Goal: Navigation & Orientation: Find specific page/section

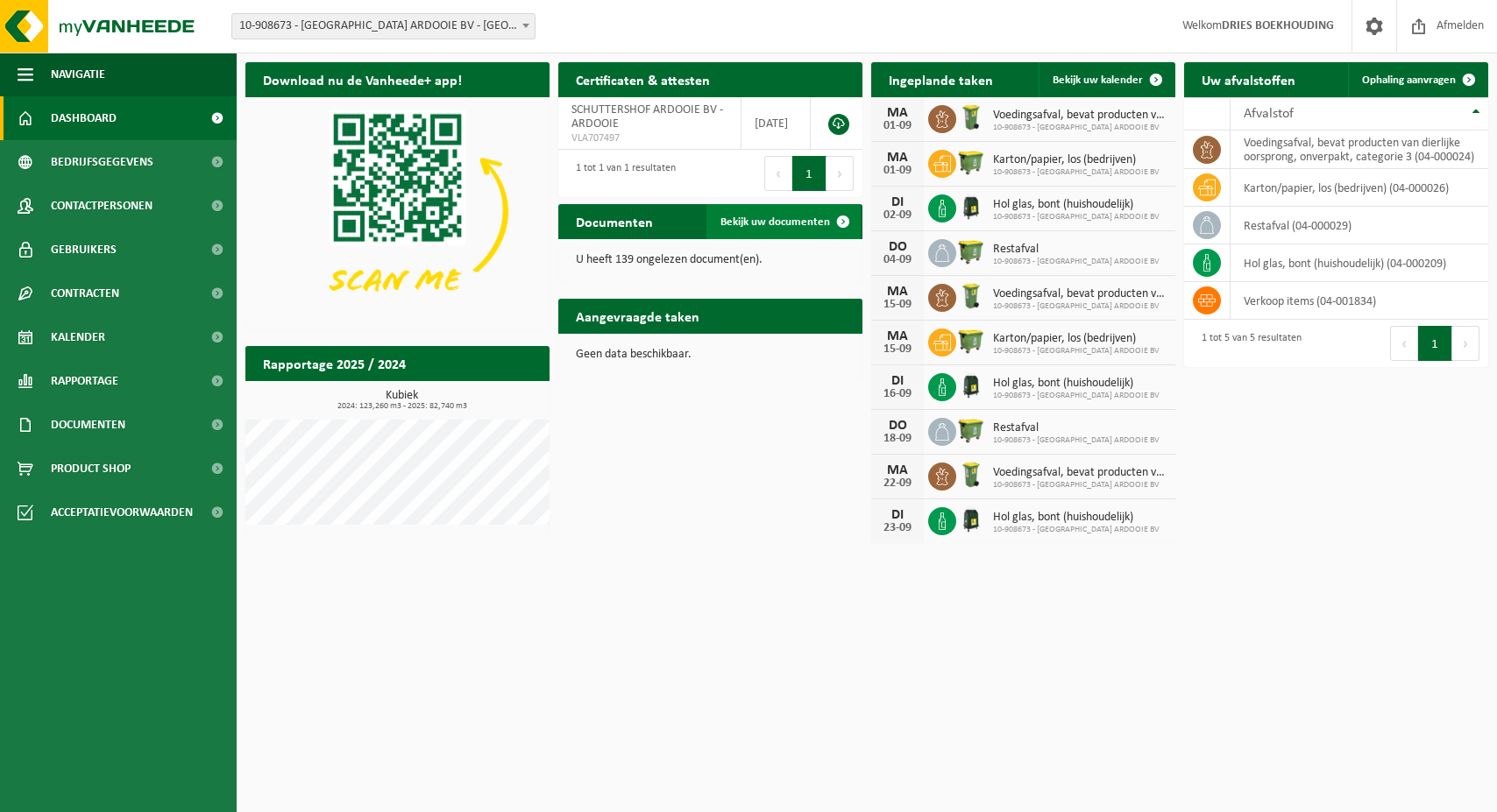
click at [847, 217] on span at bounding box center [843, 222] width 35 height 35
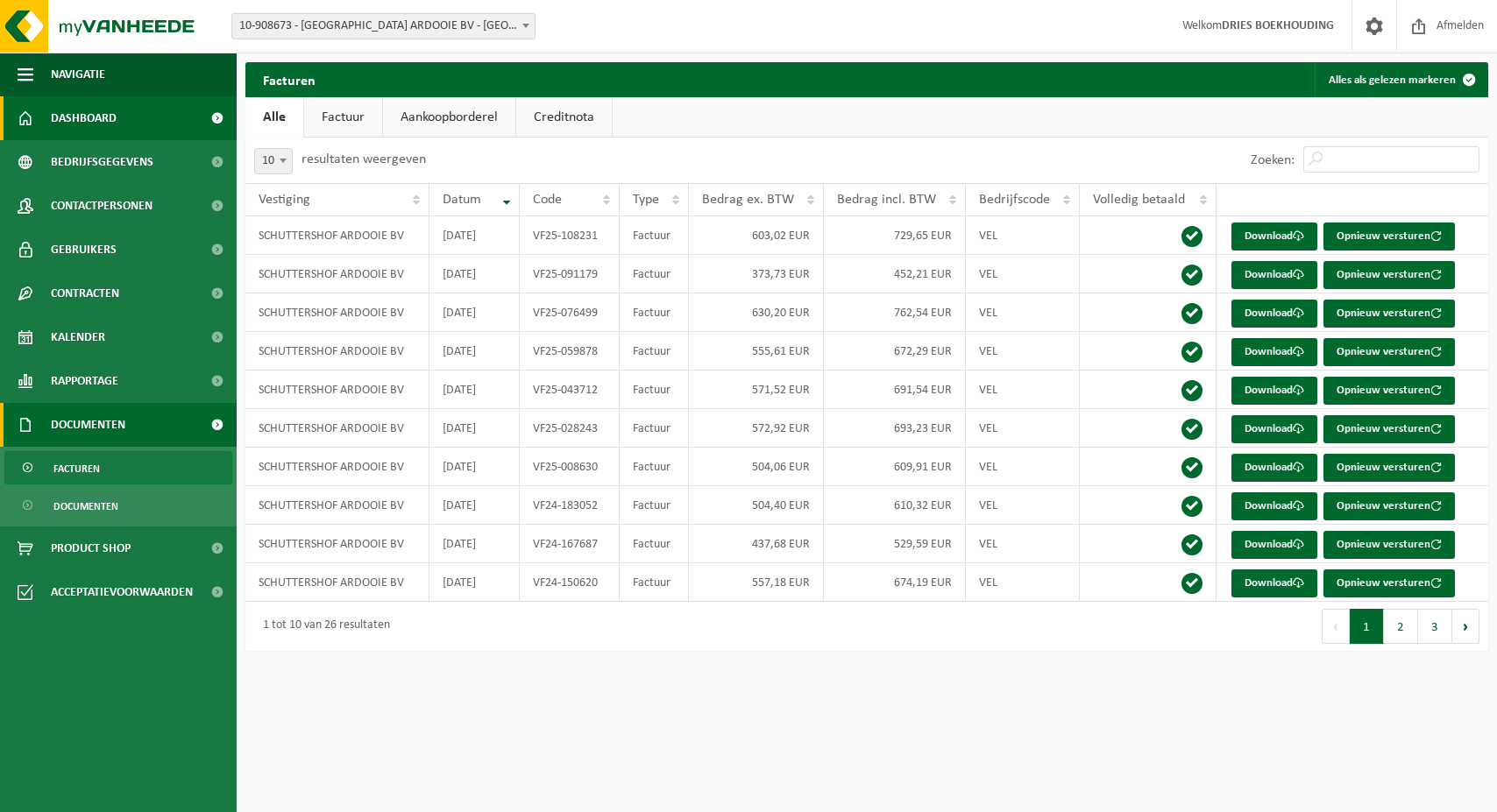
click at [141, 114] on link "Dashboard" at bounding box center [118, 118] width 236 height 44
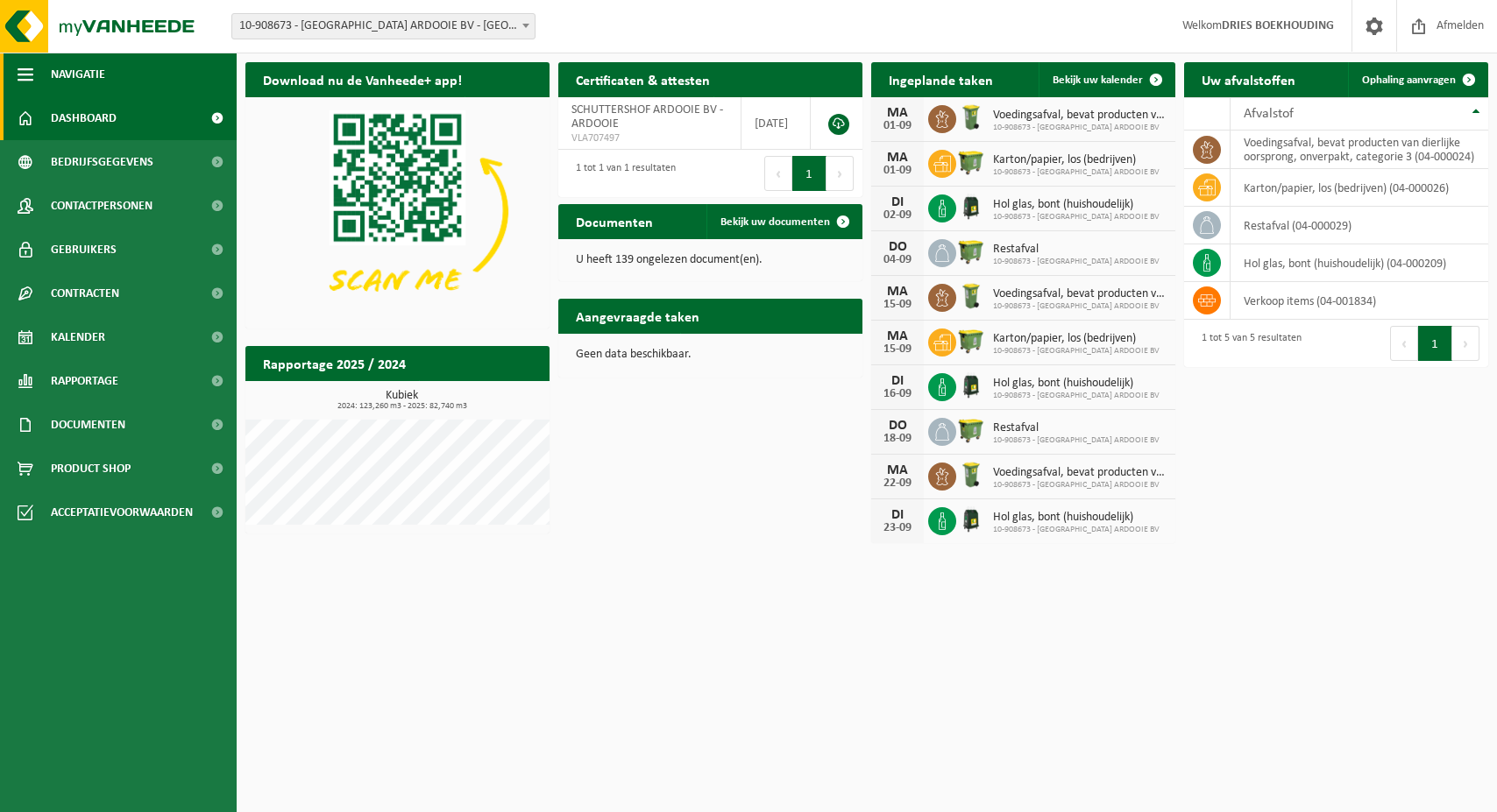
click at [94, 79] on span "Navigatie" at bounding box center [78, 74] width 55 height 44
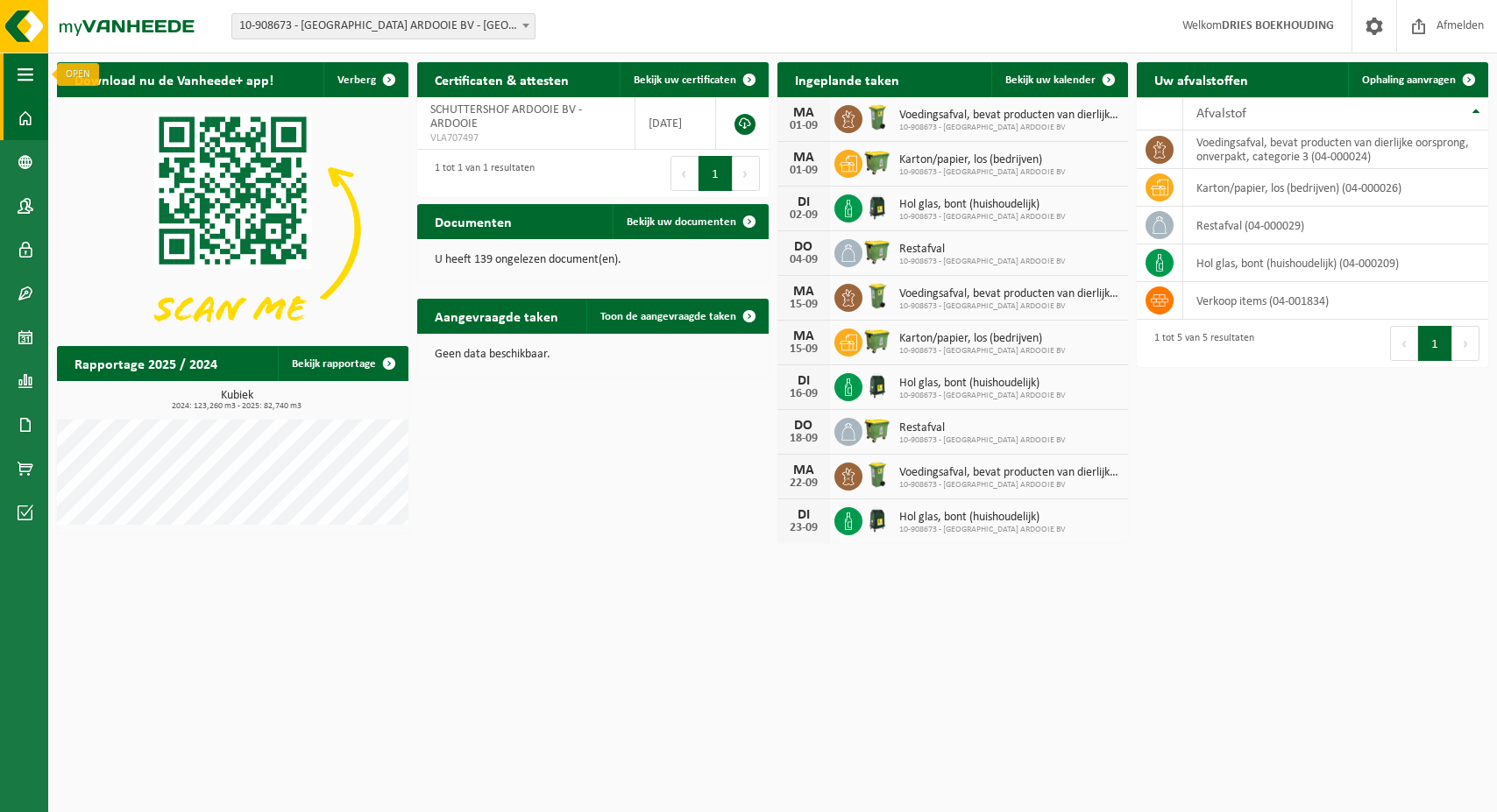
click at [29, 74] on span "button" at bounding box center [25, 74] width 16 height 44
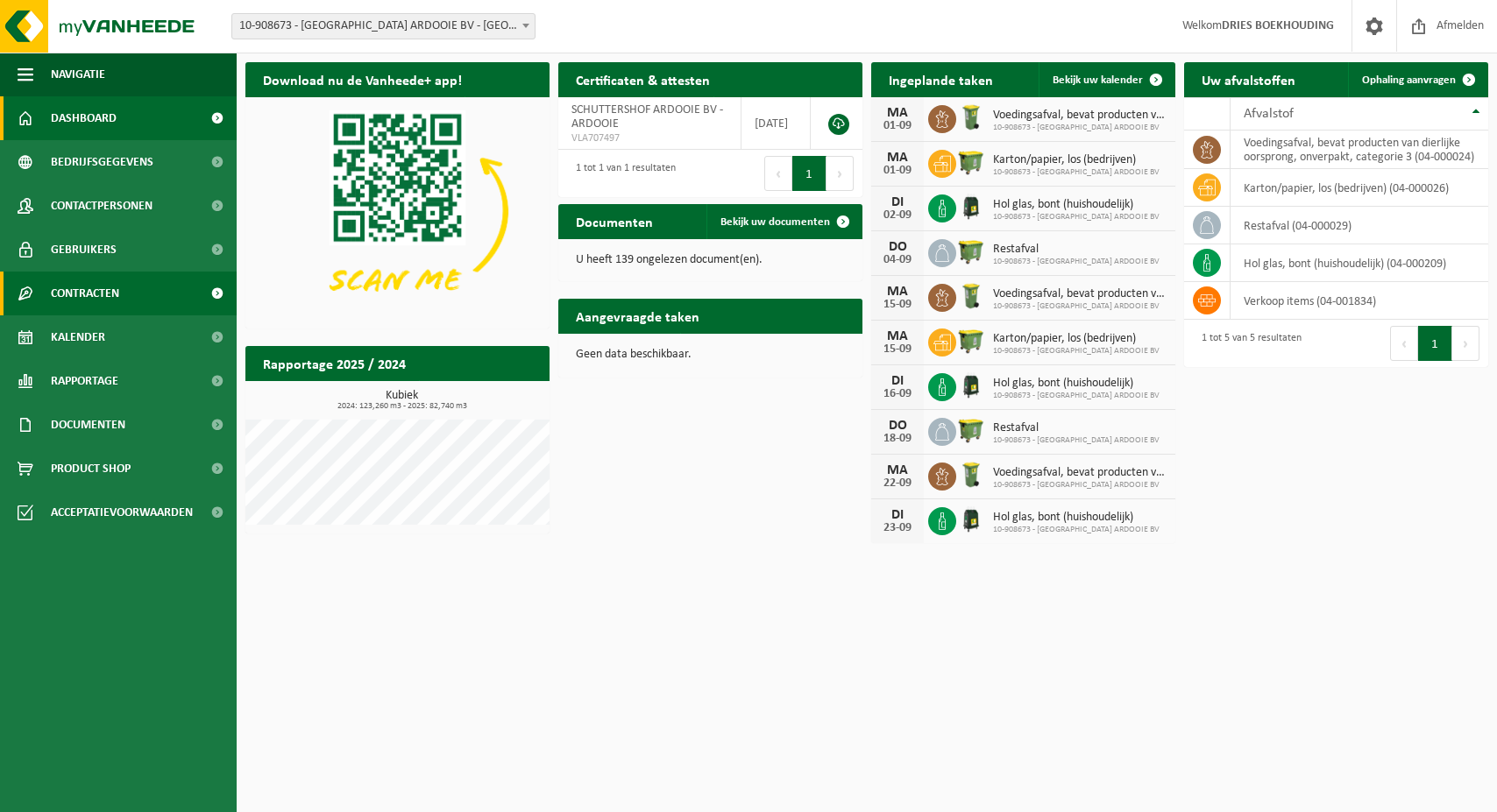
click at [105, 294] on span "Contracten" at bounding box center [85, 293] width 68 height 44
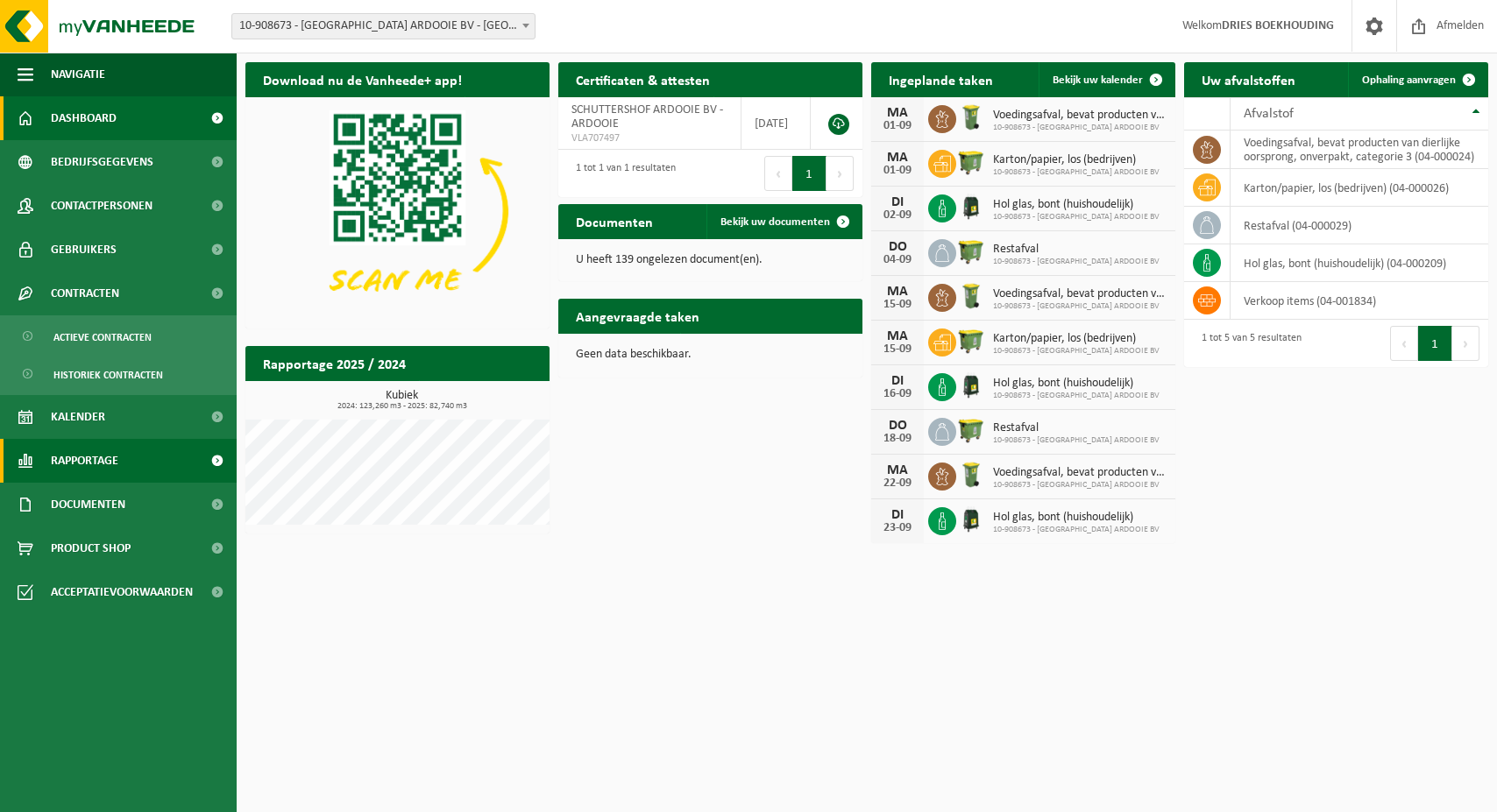
click at [90, 460] on span "Rapportage" at bounding box center [84, 461] width 67 height 44
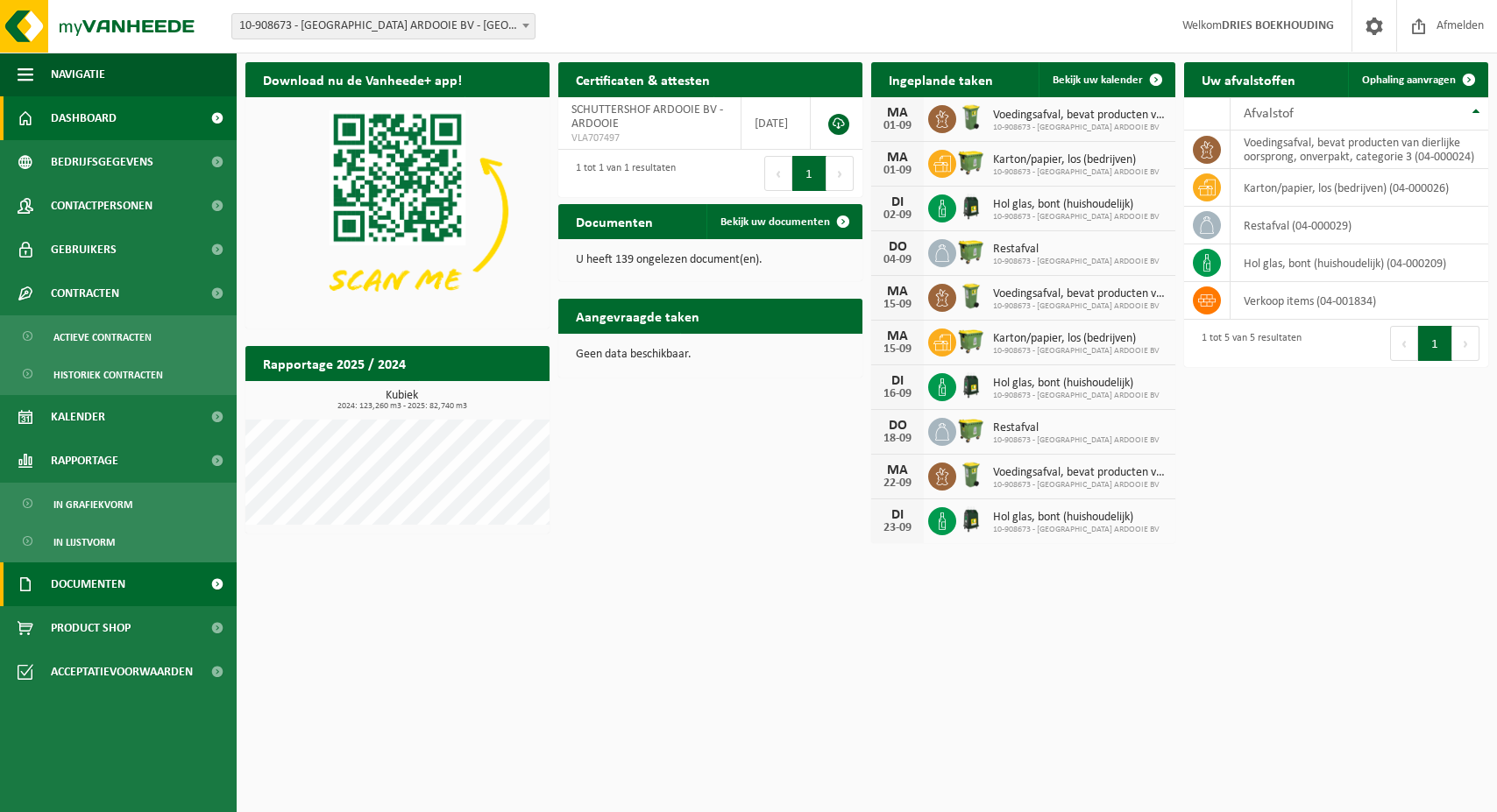
click at [90, 593] on span "Documenten" at bounding box center [88, 584] width 74 height 44
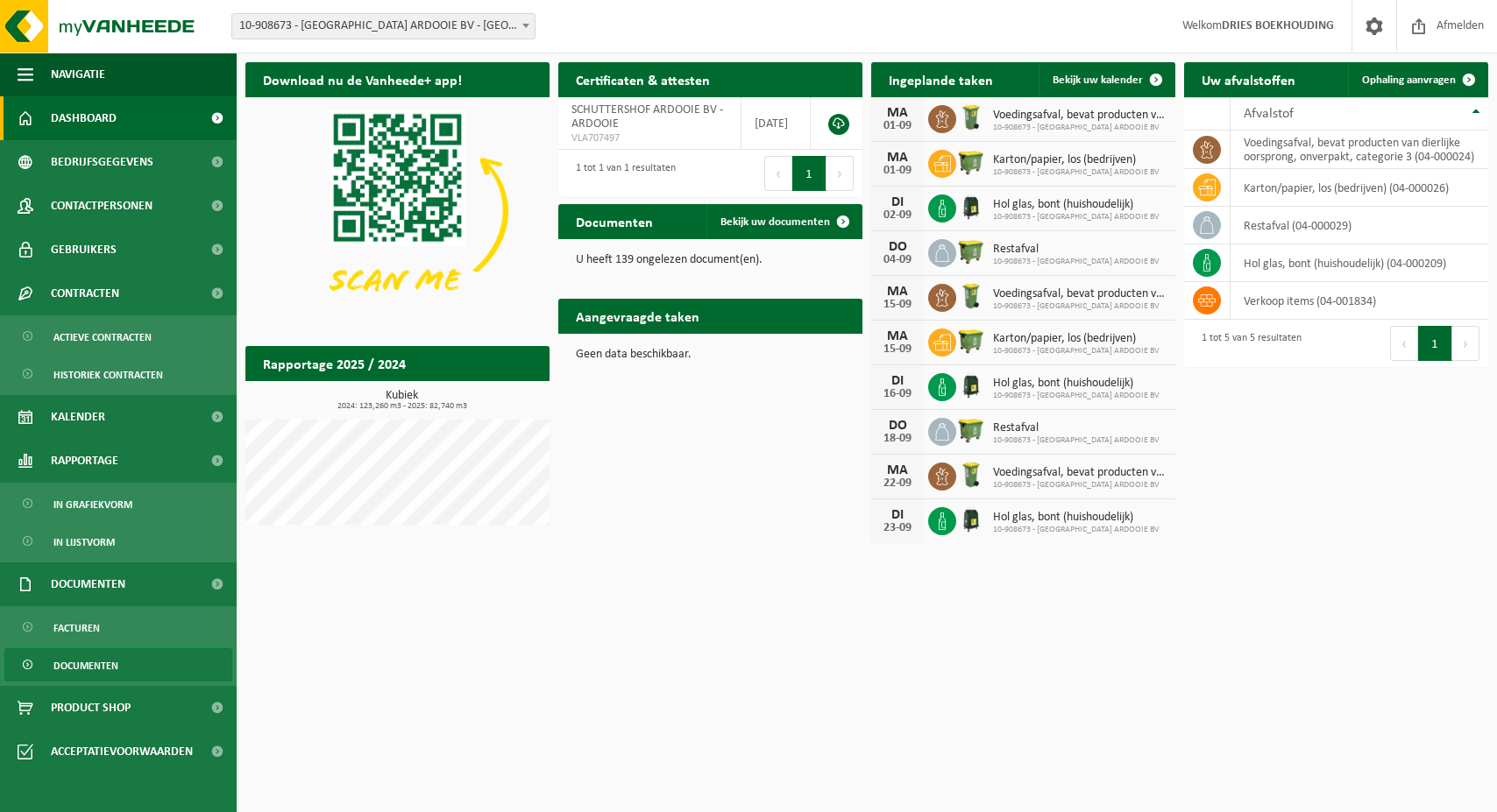
click at [124, 668] on link "Documenten" at bounding box center [117, 665] width 228 height 33
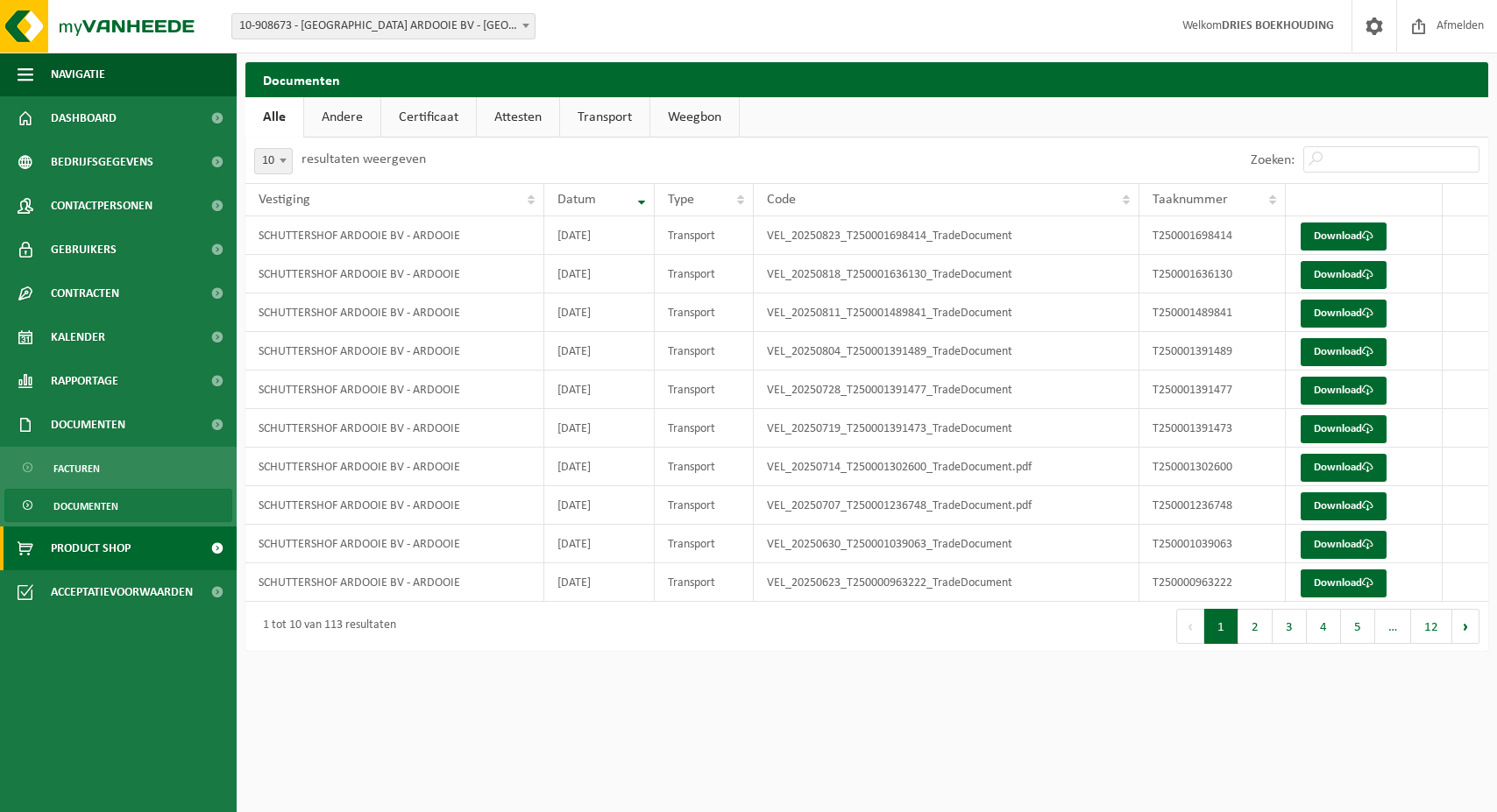
click at [218, 547] on span at bounding box center [217, 548] width 39 height 44
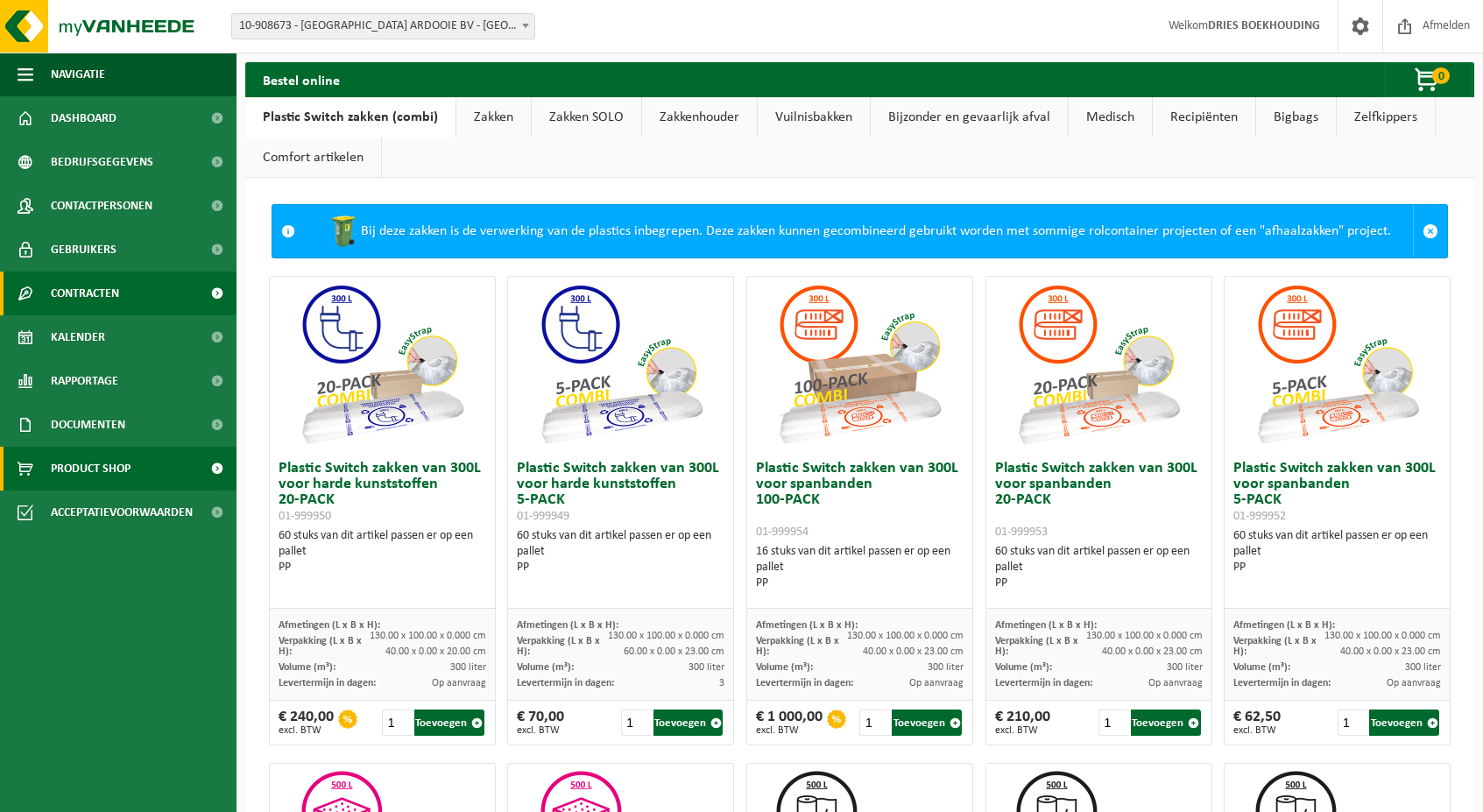
click at [217, 290] on span at bounding box center [217, 293] width 39 height 44
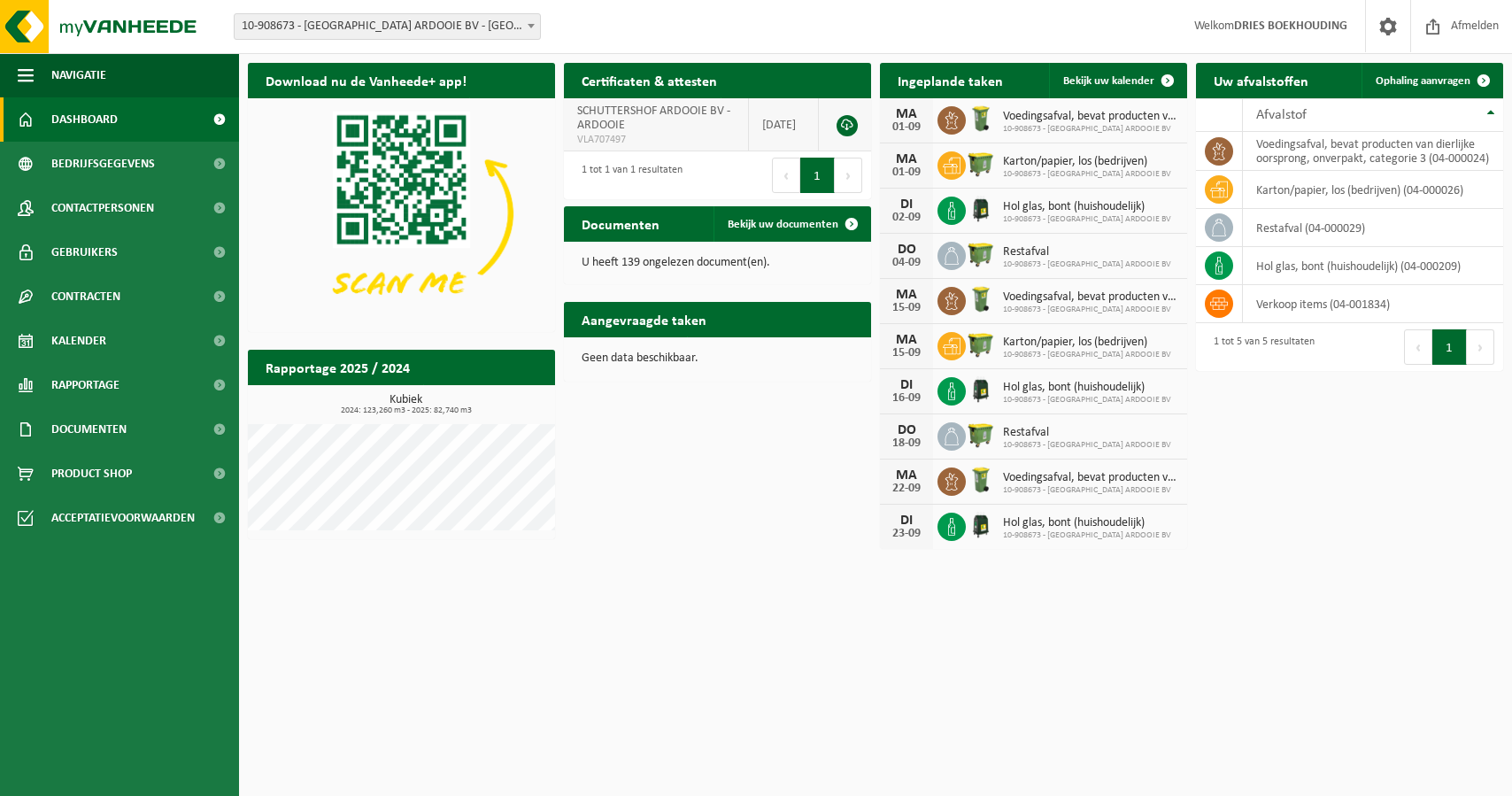
click at [849, 126] on link at bounding box center [847, 126] width 22 height 22
click at [31, 23] on img at bounding box center [106, 27] width 212 height 53
click at [1230, 317] on span at bounding box center [1218, 303] width 29 height 29
click at [1209, 318] on span at bounding box center [1218, 303] width 29 height 29
click at [530, 31] on span at bounding box center [532, 25] width 18 height 23
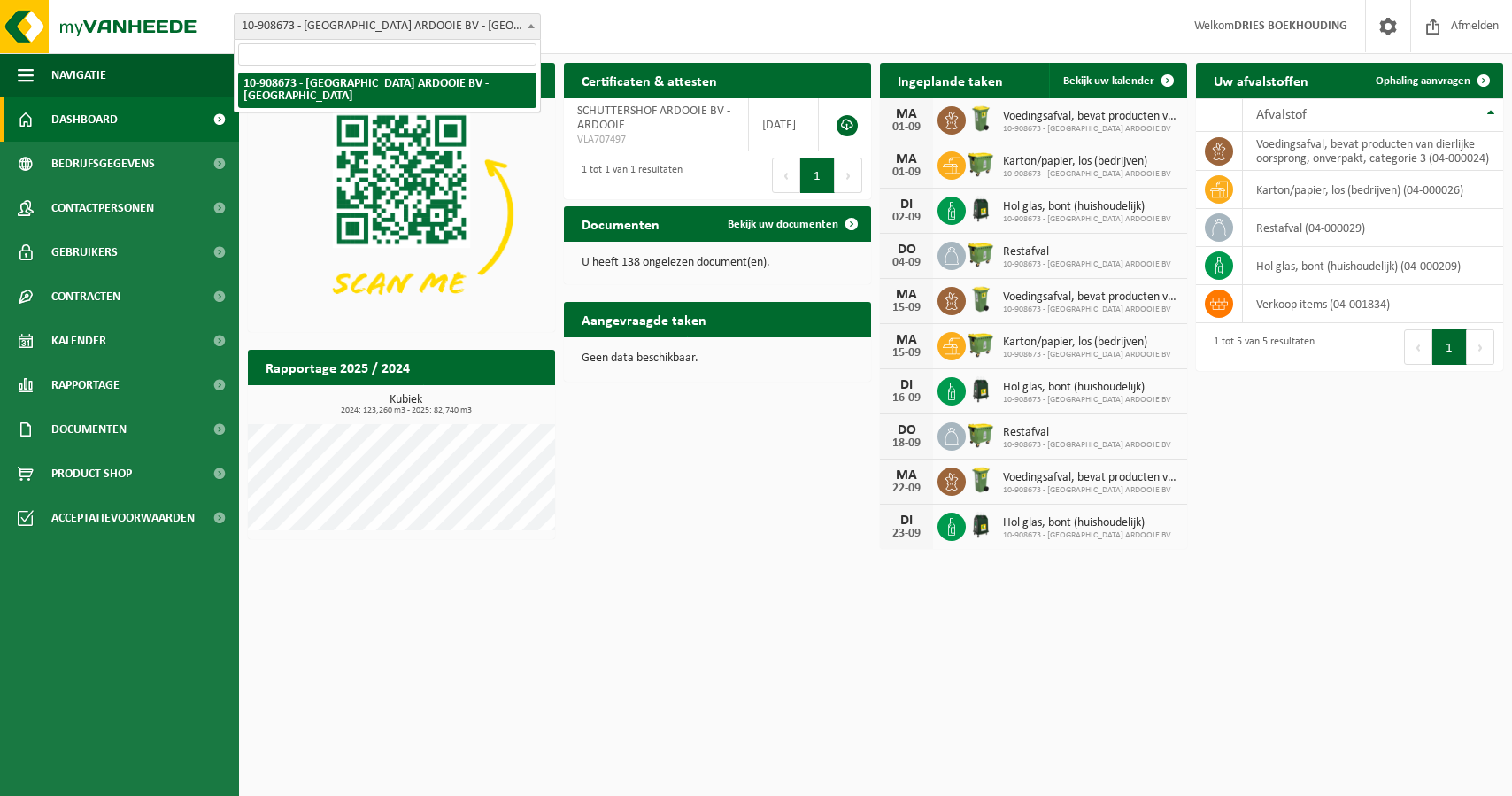
click at [530, 31] on span at bounding box center [532, 25] width 18 height 23
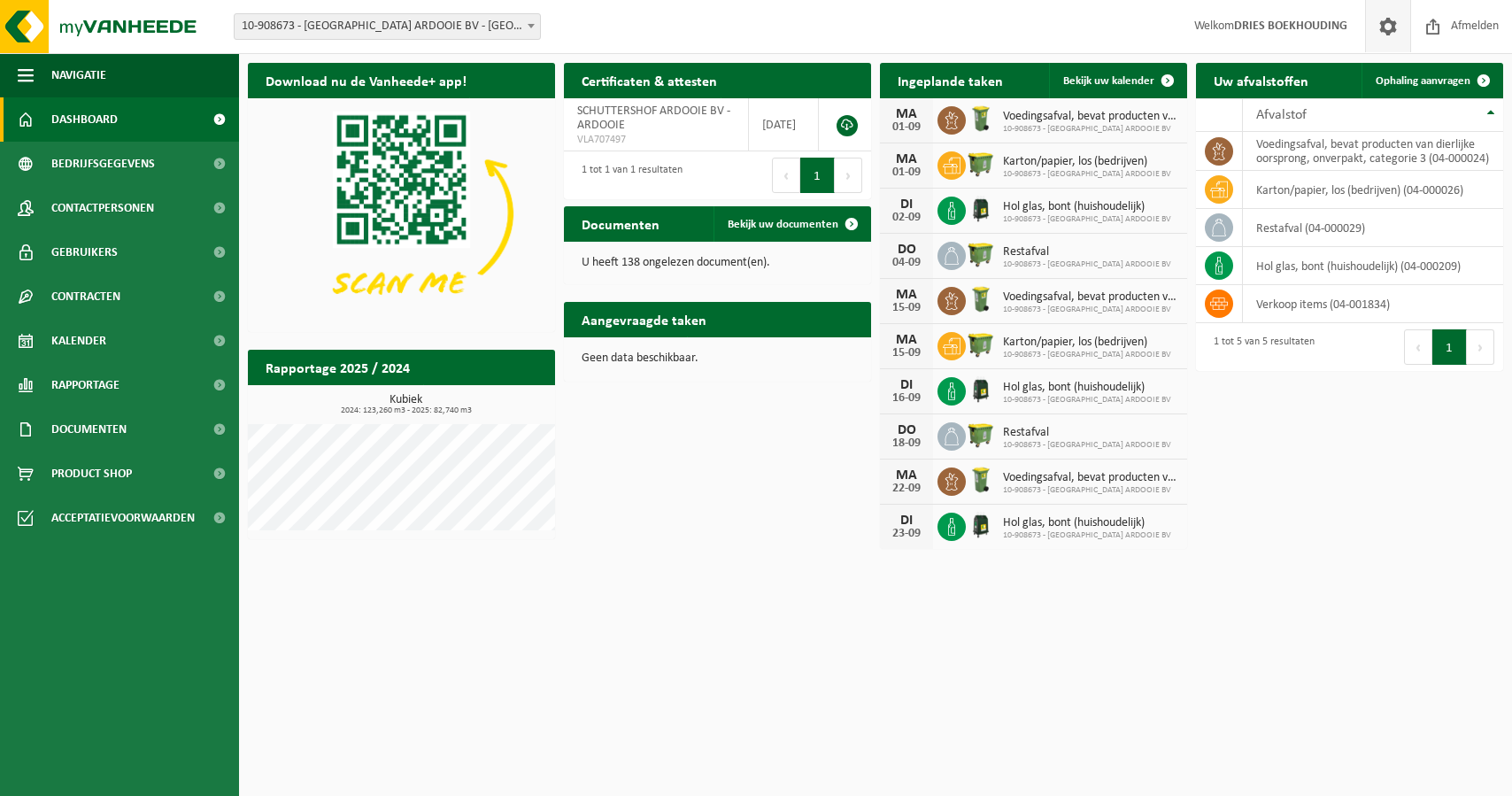
click at [1386, 26] on span at bounding box center [1388, 26] width 27 height 52
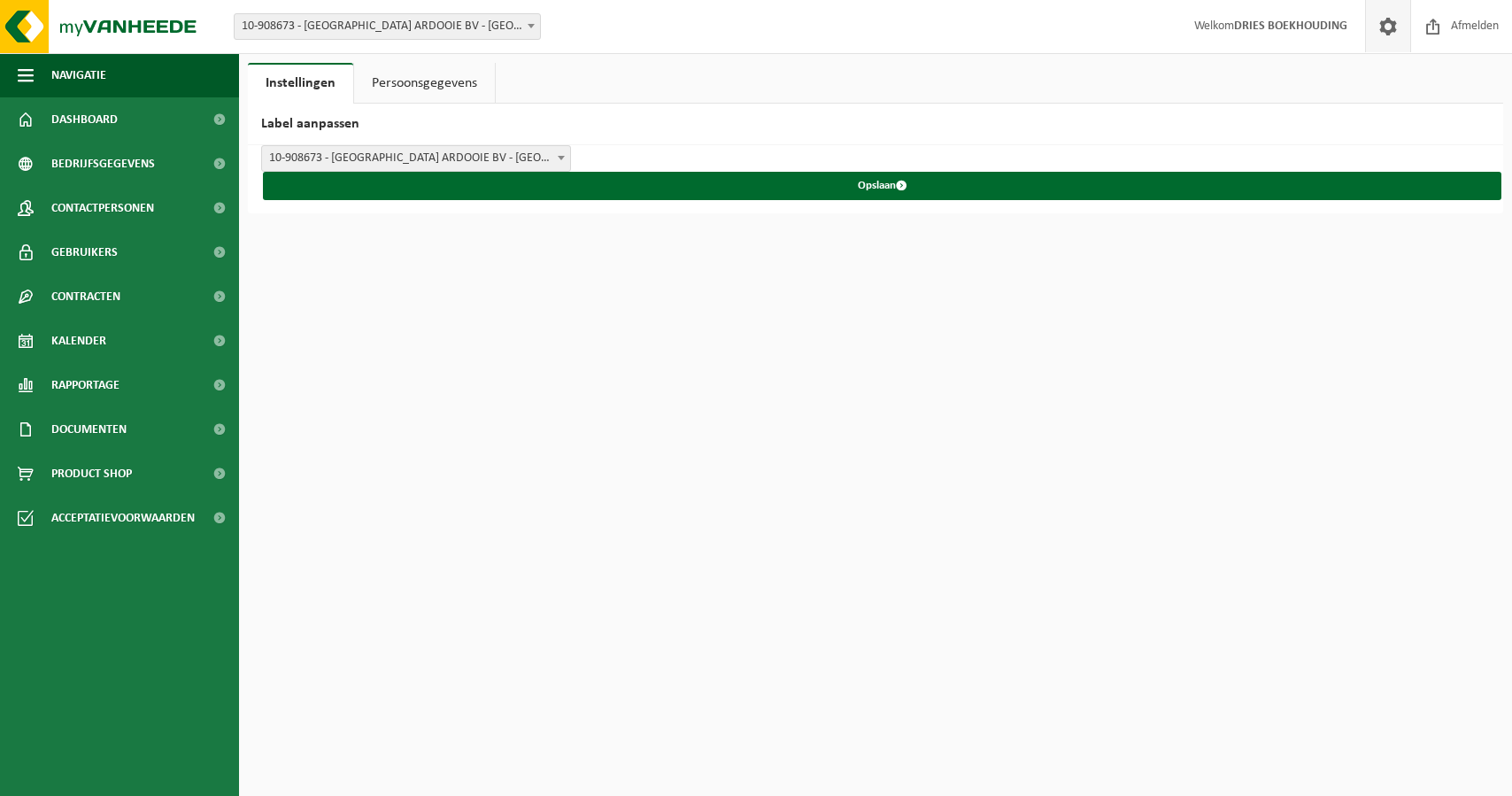
click at [462, 89] on link "Persoonsgegevens" at bounding box center [424, 83] width 141 height 40
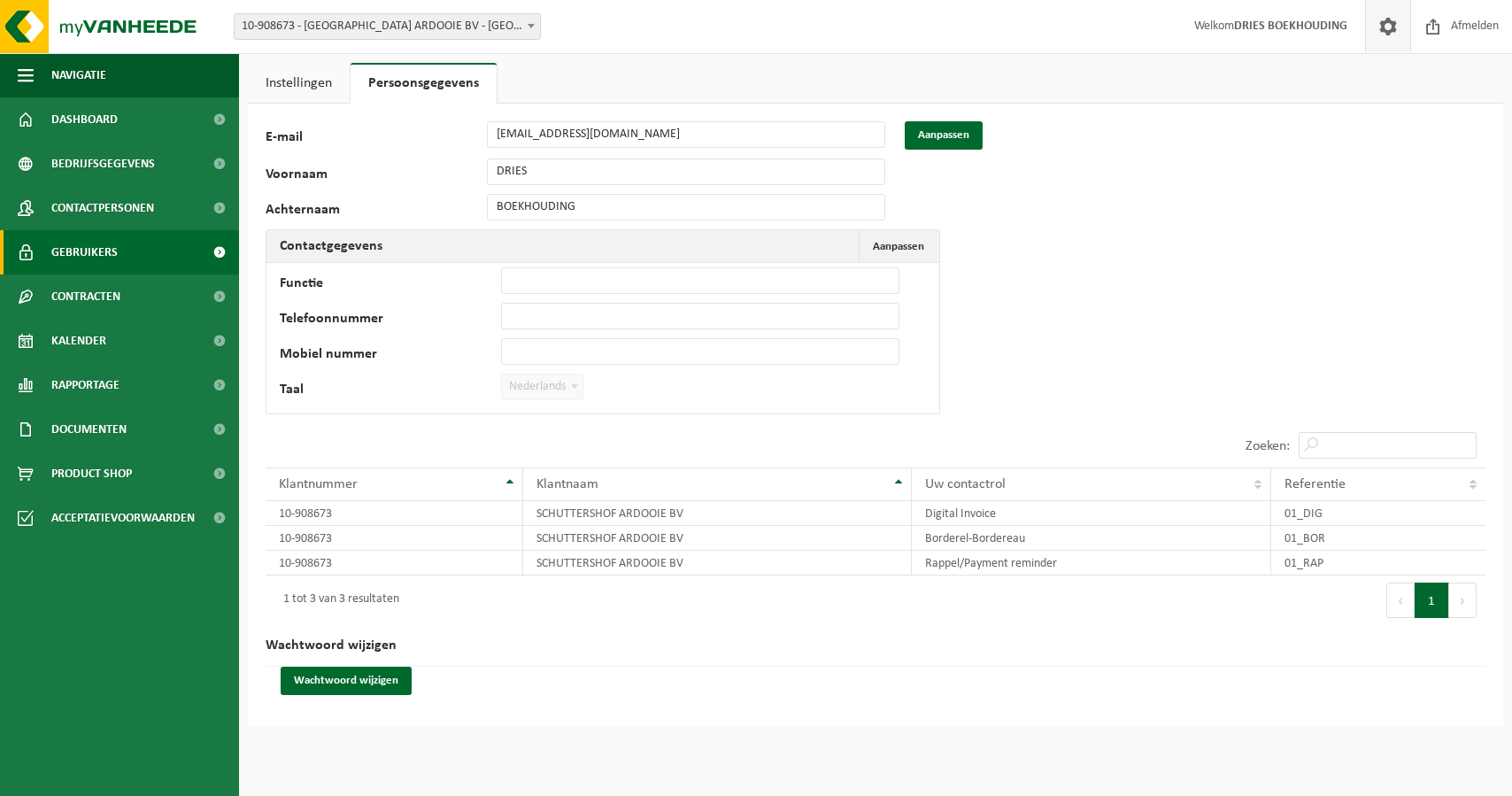
click at [219, 250] on span at bounding box center [219, 252] width 39 height 44
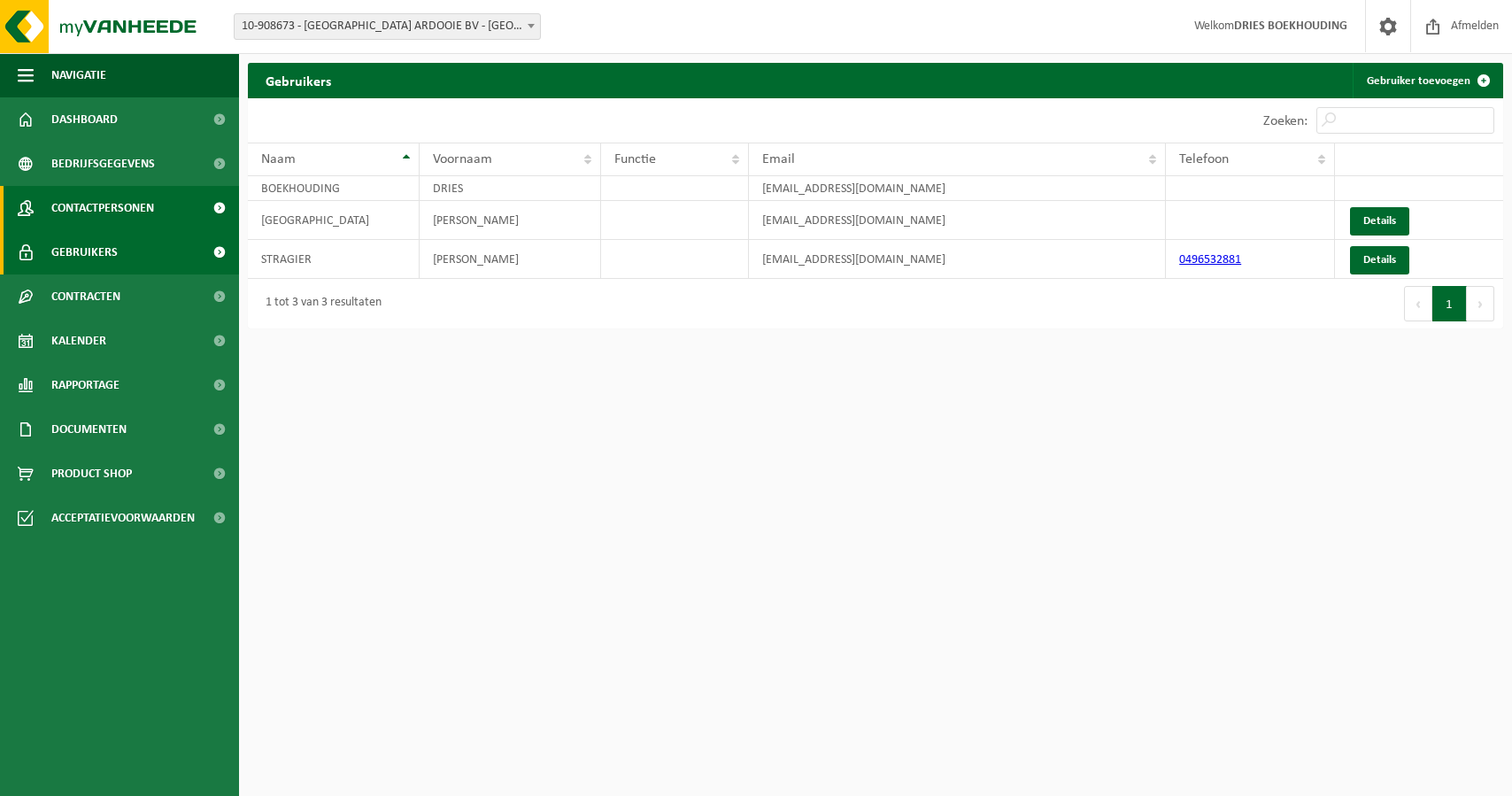
click at [218, 204] on span at bounding box center [219, 207] width 39 height 44
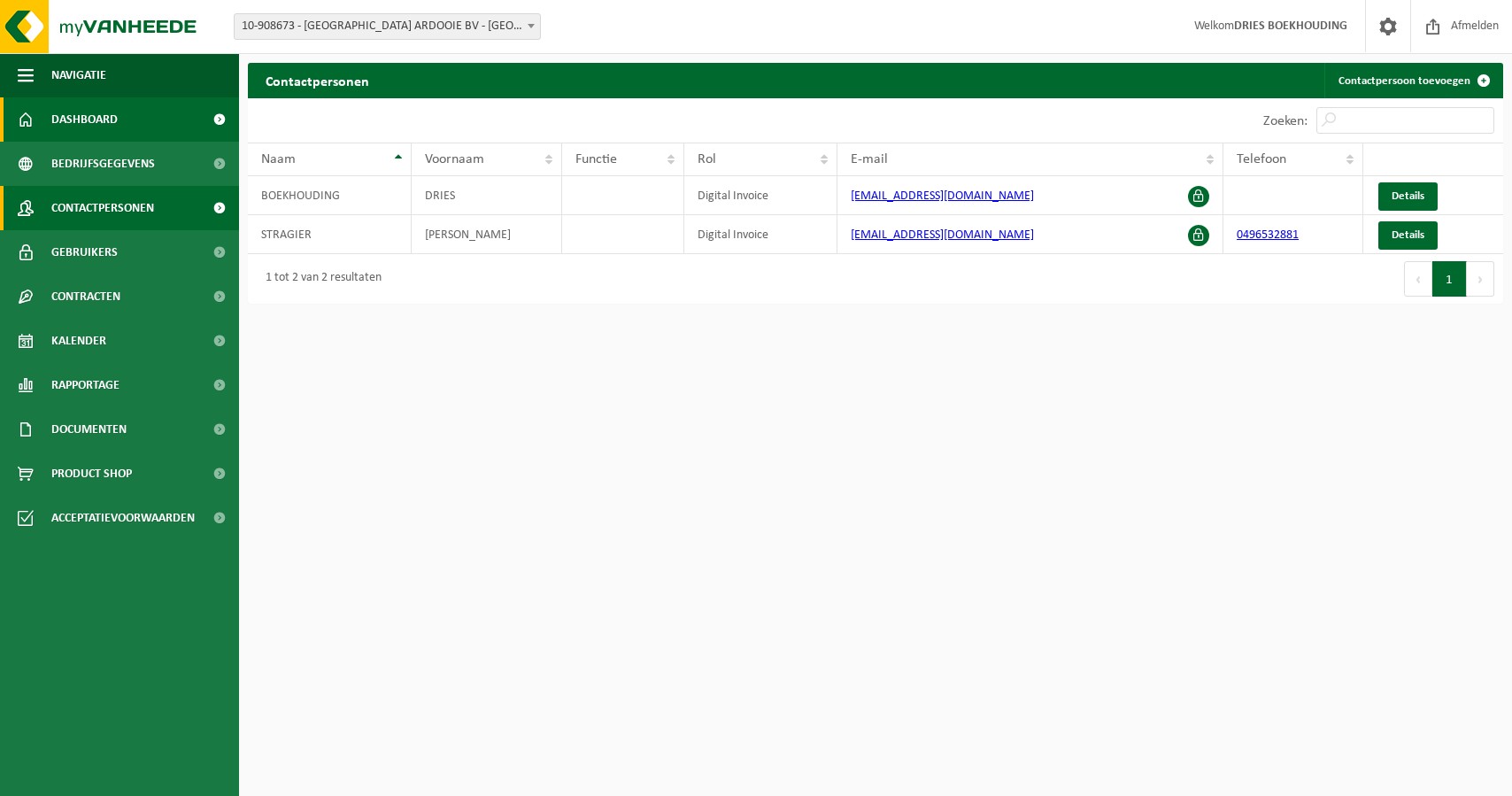
click at [216, 118] on span at bounding box center [219, 119] width 39 height 44
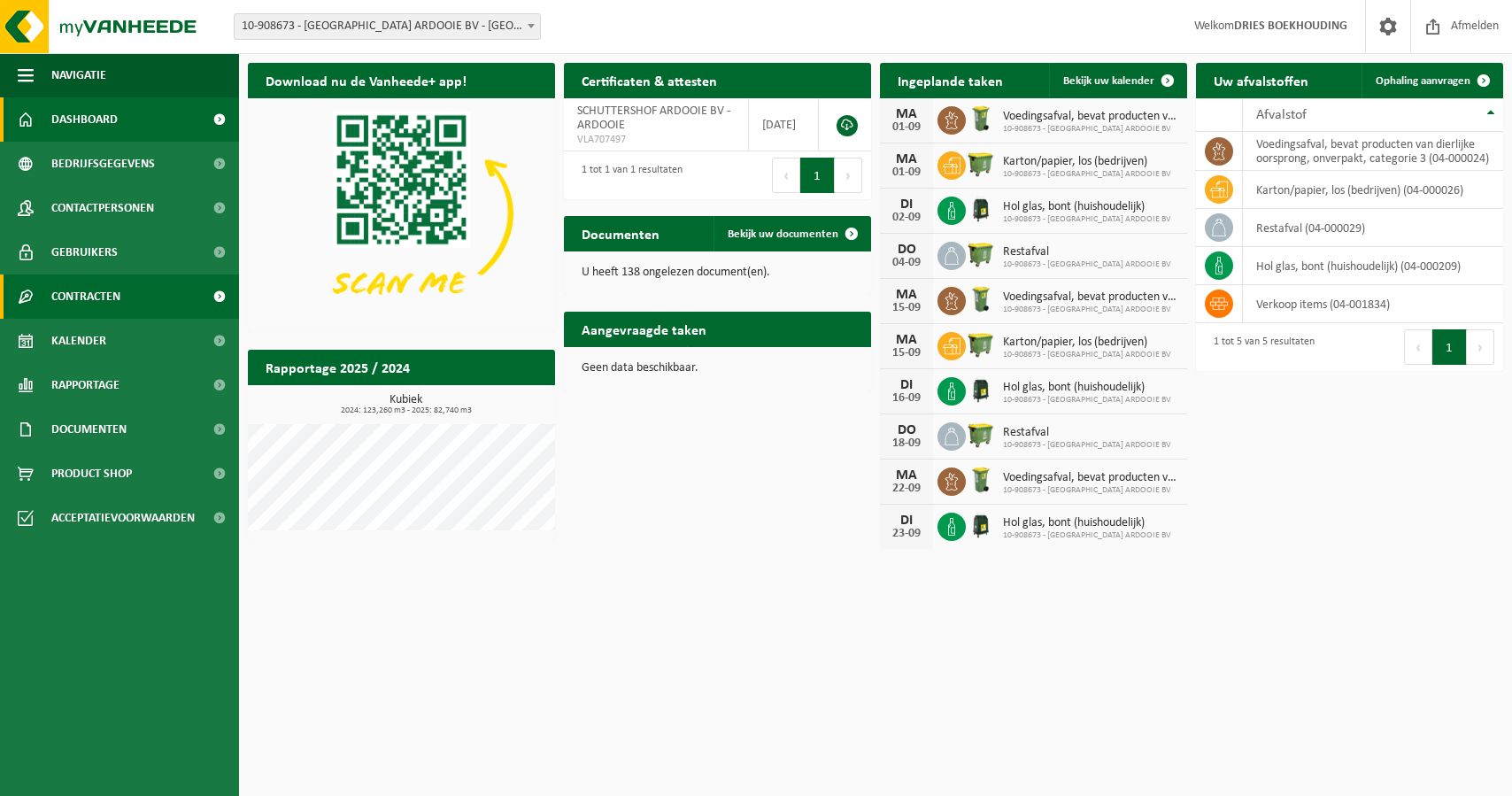
click at [221, 298] on span at bounding box center [219, 296] width 39 height 44
